Goal: Information Seeking & Learning: Find specific fact

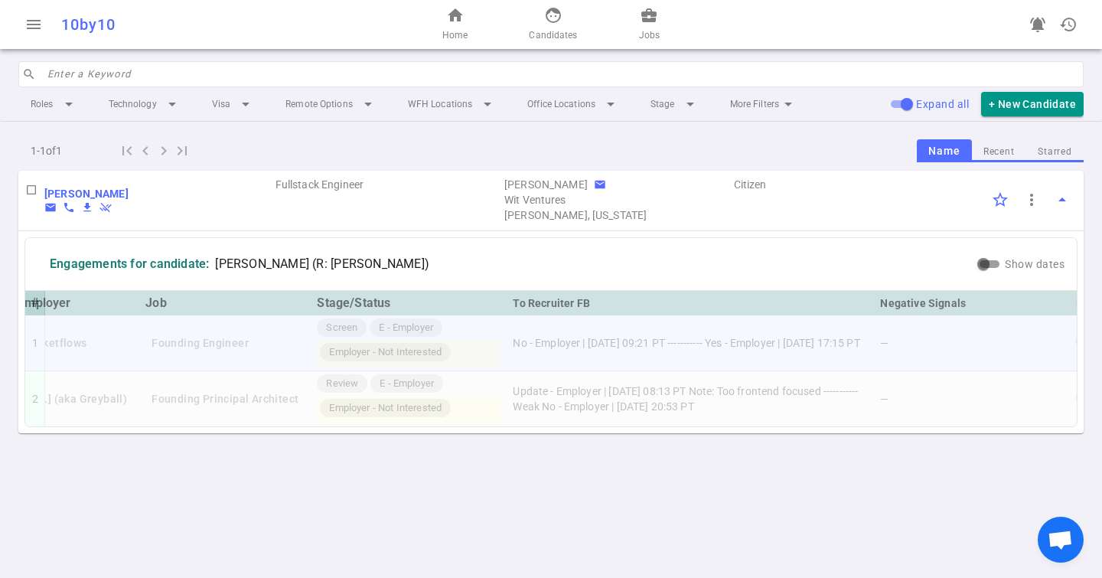
scroll to position [0, 36]
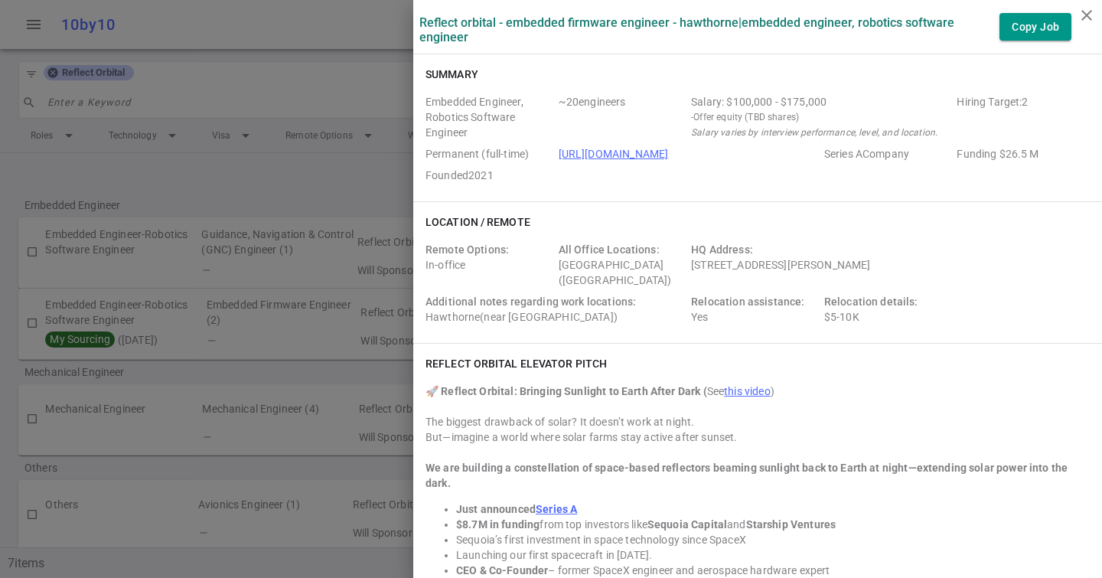
scroll to position [31, 0]
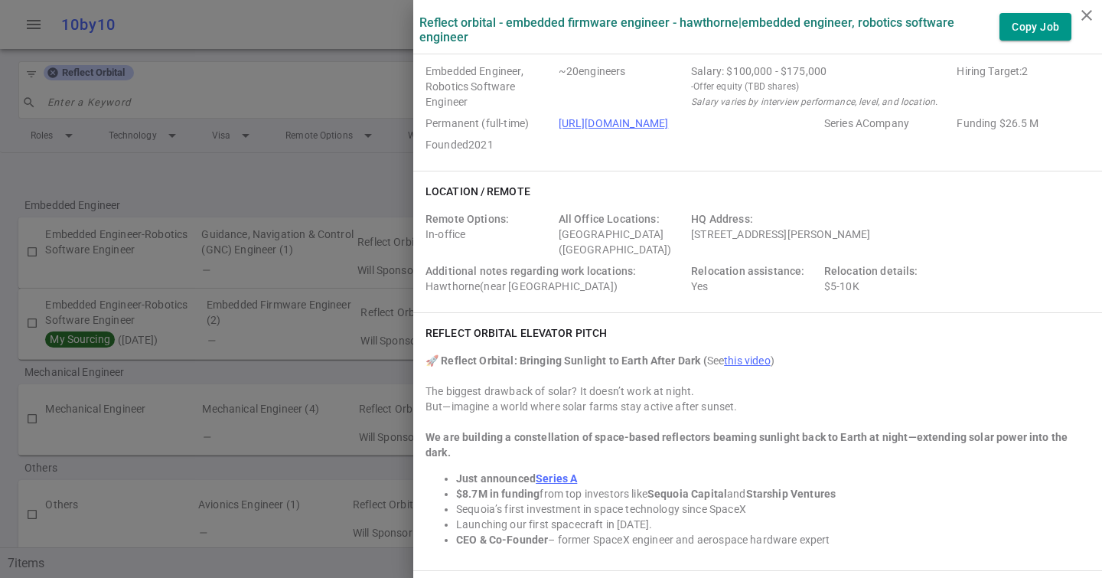
click at [146, 168] on div at bounding box center [551, 289] width 1102 height 578
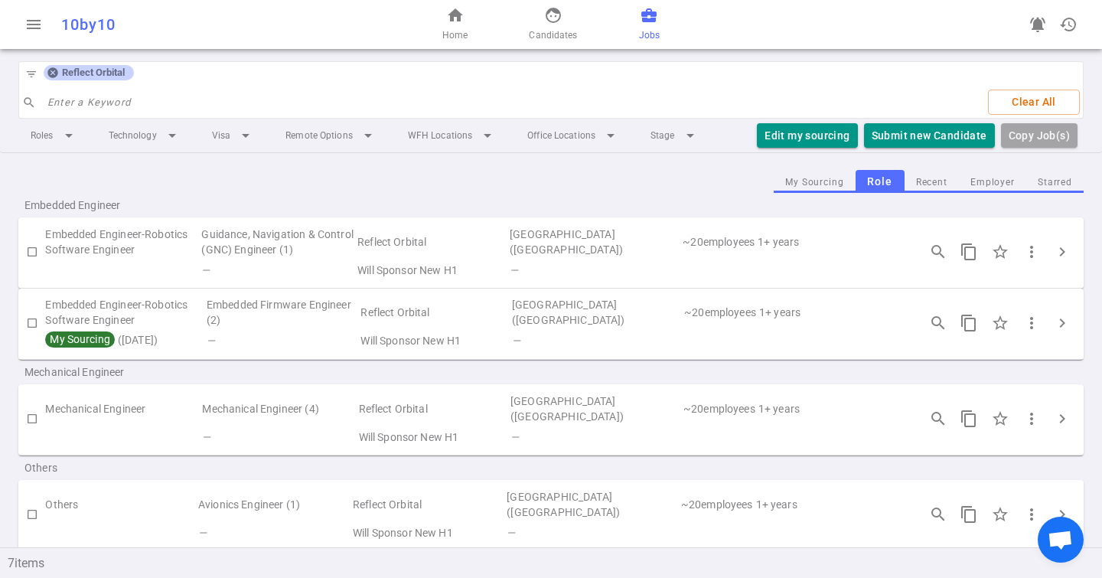
click at [54, 72] on icon at bounding box center [52, 73] width 10 height 10
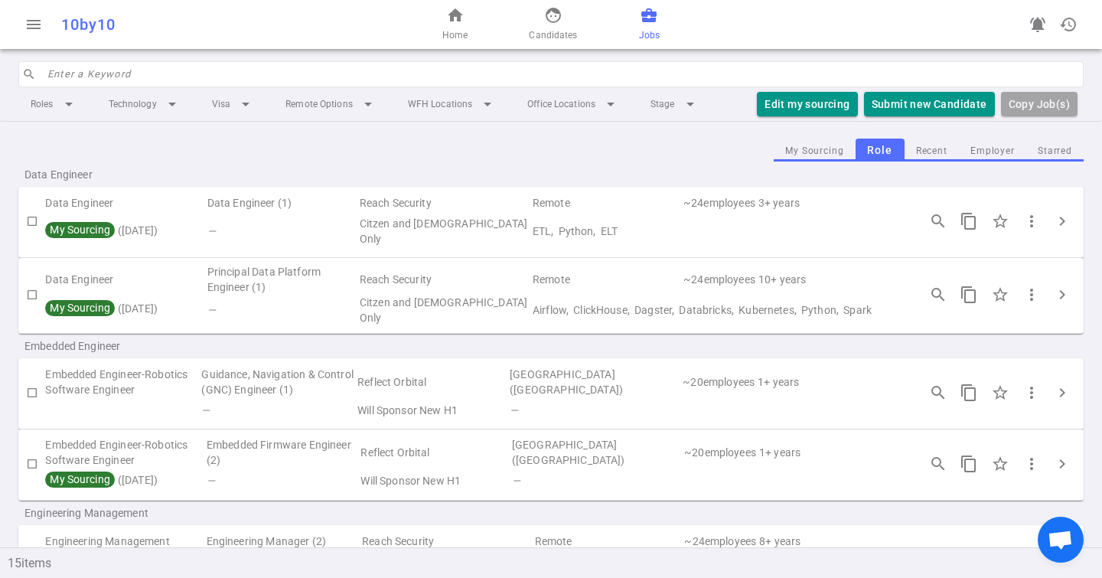
click at [73, 73] on input "search" at bounding box center [560, 74] width 1027 height 24
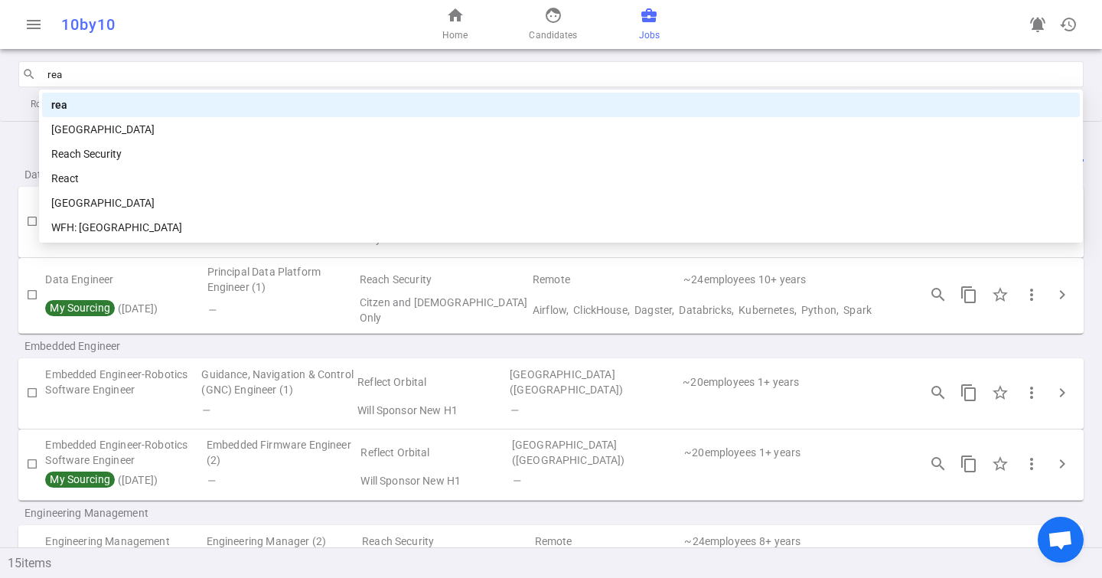
type input "reac"
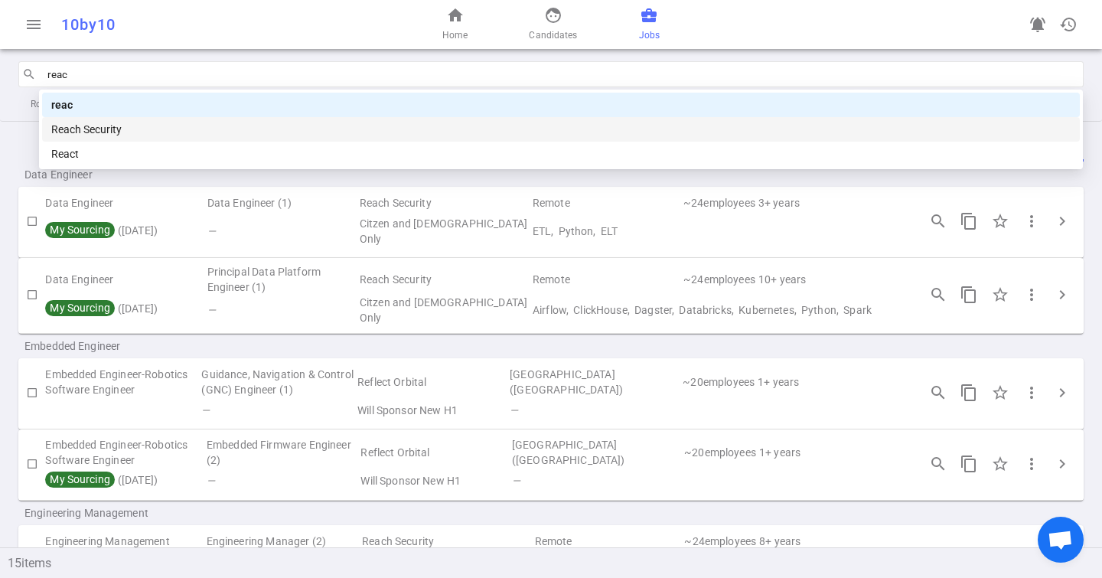
click at [113, 131] on div "Reach Security" at bounding box center [560, 129] width 1019 height 17
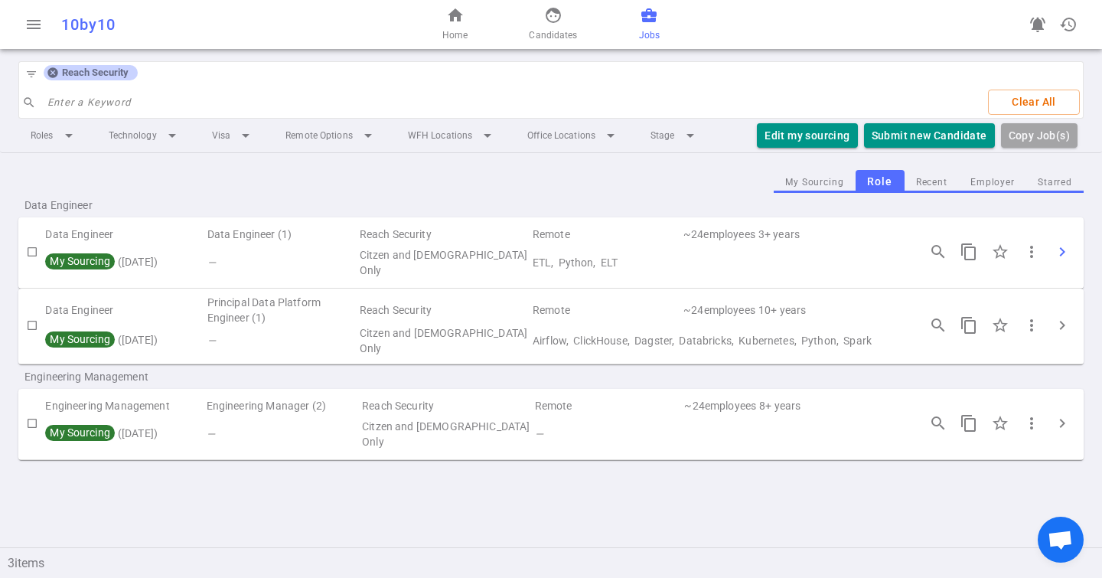
click at [1066, 257] on span "chevron_right" at bounding box center [1062, 251] width 18 height 18
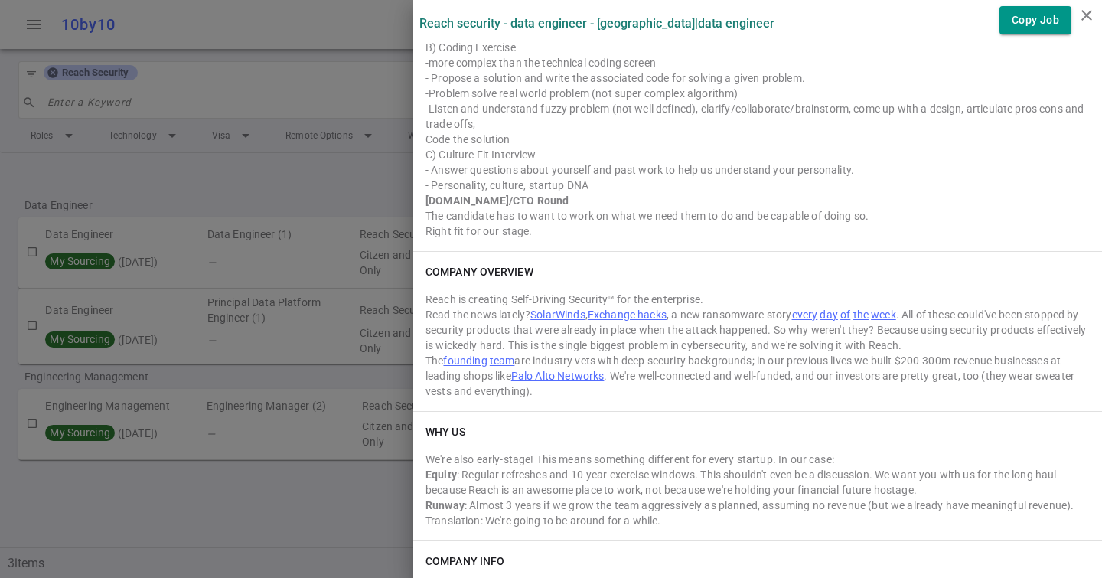
scroll to position [1894, 0]
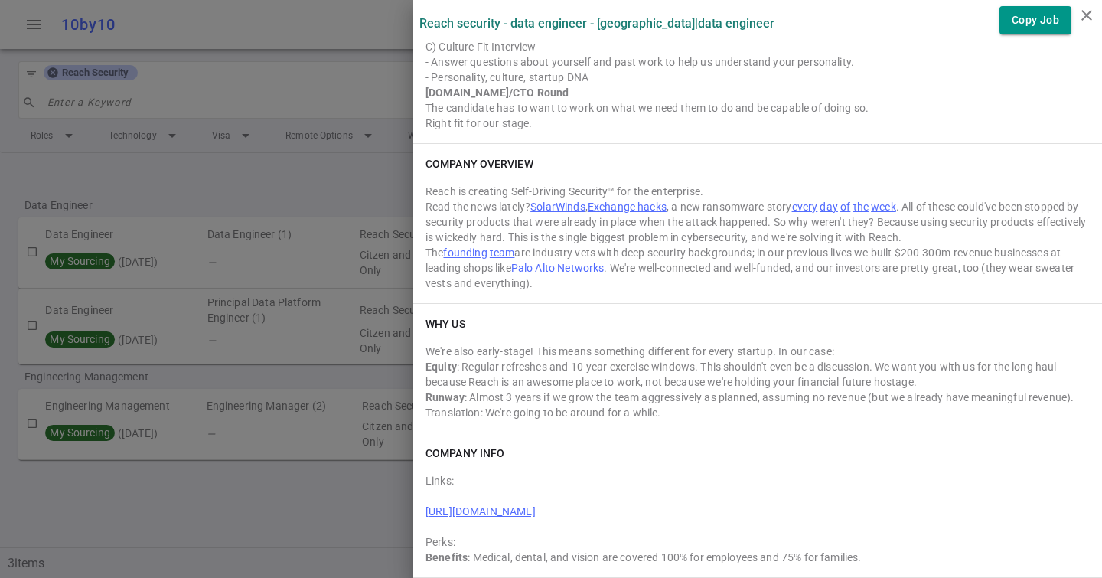
click at [343, 218] on div at bounding box center [551, 289] width 1102 height 578
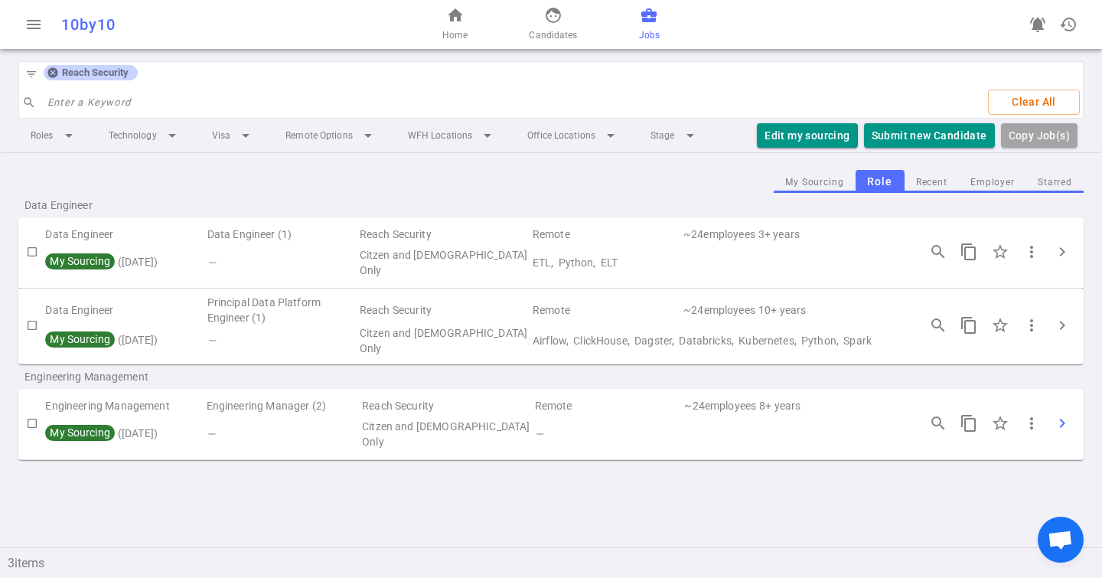
click at [1053, 425] on span "chevron_right" at bounding box center [1062, 423] width 18 height 18
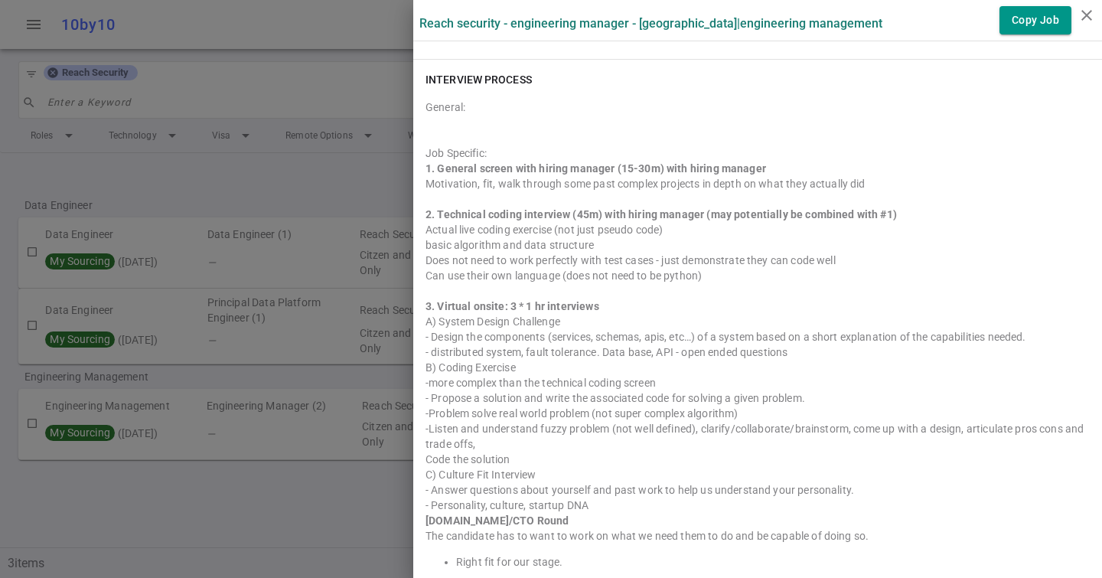
scroll to position [742, 0]
drag, startPoint x: 431, startPoint y: 242, endPoint x: 648, endPoint y: 249, distance: 217.4
click at [648, 249] on div "basic algorithm and data structure" at bounding box center [757, 243] width 664 height 15
copy div "basic algorithm and data structure"
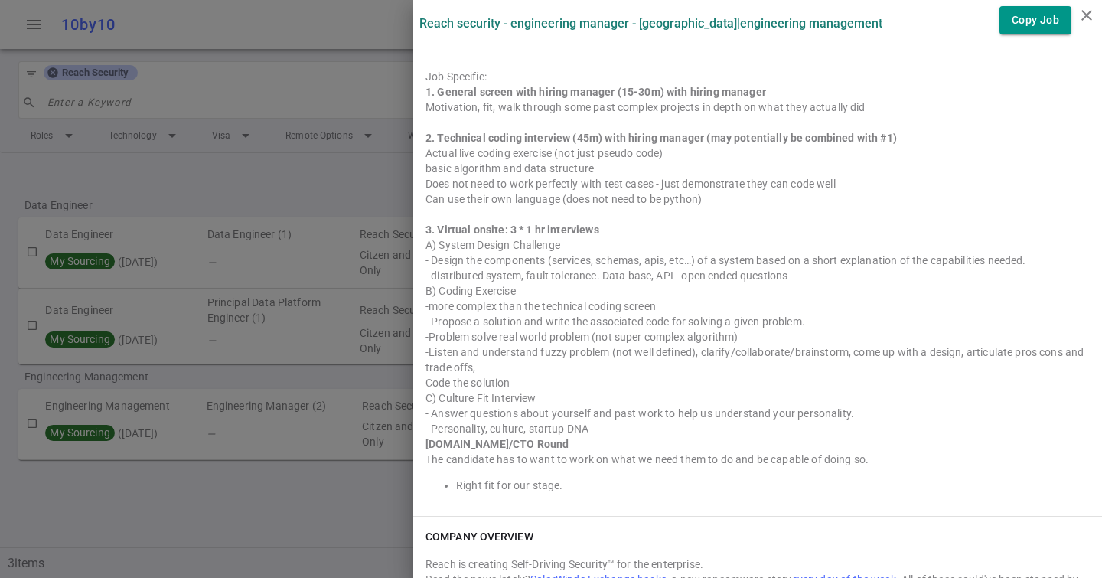
scroll to position [822, 0]
